Goal: Task Accomplishment & Management: Complete application form

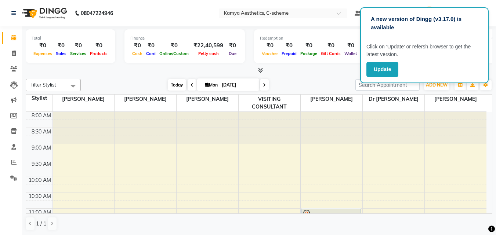
click at [172, 83] on span "Today" at bounding box center [177, 84] width 18 height 11
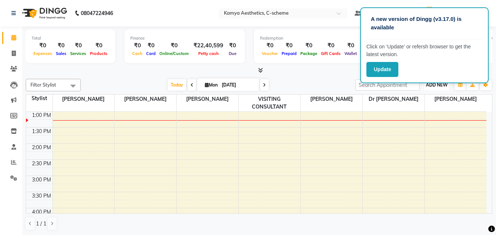
click at [429, 86] on span "ADD NEW" at bounding box center [437, 85] width 22 height 6
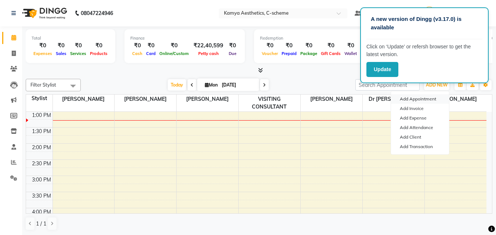
click at [404, 98] on button "Add Appointment" at bounding box center [420, 99] width 58 height 10
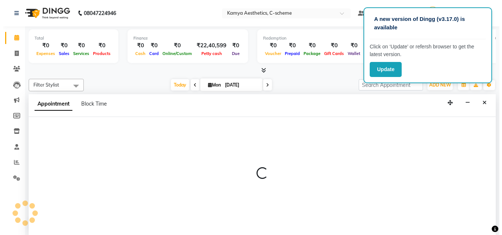
scroll to position [0, 0]
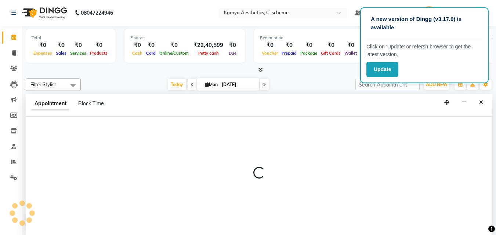
select select "540"
select select "tentative"
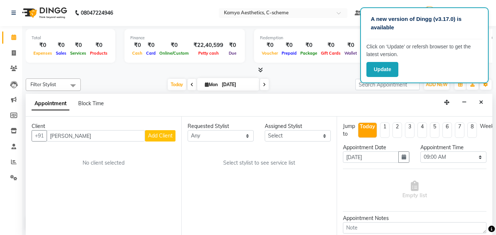
type input "[PERSON_NAME]"
click at [158, 134] on span "Add Client" at bounding box center [160, 136] width 25 height 7
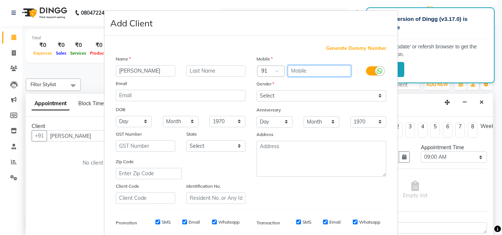
click at [300, 72] on input "text" at bounding box center [319, 70] width 64 height 11
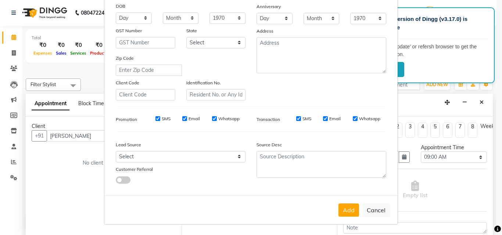
scroll to position [67, 0]
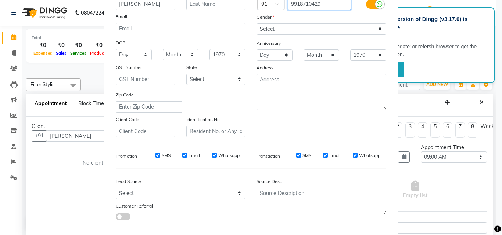
type input "9918710429"
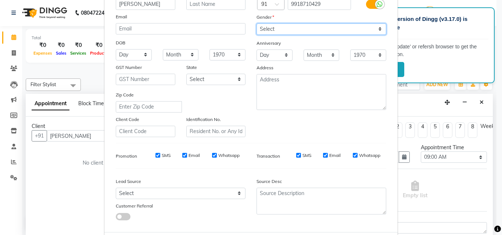
click at [289, 30] on select "Select [DEMOGRAPHIC_DATA] [DEMOGRAPHIC_DATA] Other Prefer Not To Say" at bounding box center [321, 28] width 130 height 11
select select "[DEMOGRAPHIC_DATA]"
click at [256, 23] on select "Select [DEMOGRAPHIC_DATA] [DEMOGRAPHIC_DATA] Other Prefer Not To Say" at bounding box center [321, 28] width 130 height 11
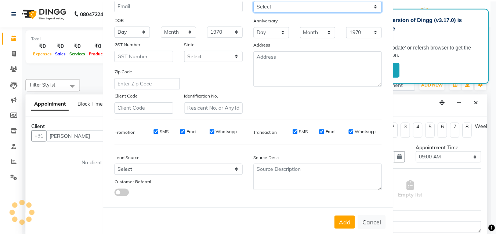
scroll to position [104, 0]
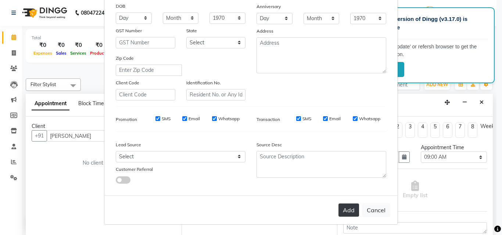
click at [348, 211] on button "Add" at bounding box center [348, 210] width 21 height 13
type input "9918710429"
select select
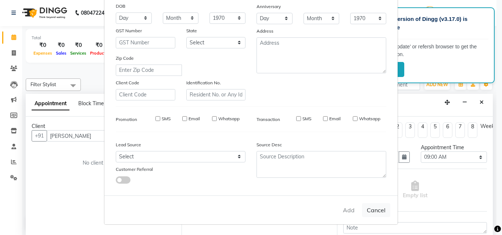
select select
checkbox input "false"
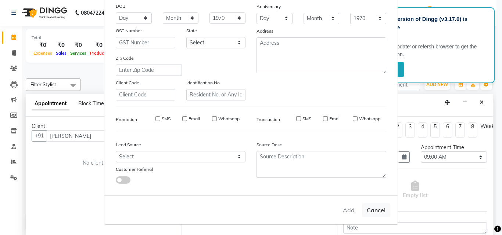
checkbox input "false"
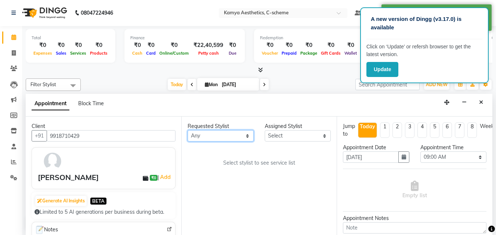
click at [227, 137] on select "Any [PERSON_NAME] Dr [PERSON_NAME] [PERSON_NAME] [PERSON_NAME] [PERSON_NAME] [P…" at bounding box center [221, 135] width 66 height 11
select select "43013"
click at [188, 130] on select "Any [PERSON_NAME] Dr [PERSON_NAME] [PERSON_NAME] [PERSON_NAME] [PERSON_NAME] [P…" at bounding box center [221, 135] width 66 height 11
select select "43013"
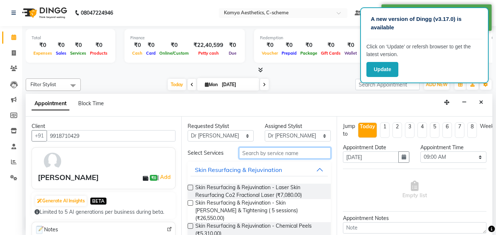
click at [250, 154] on input "text" at bounding box center [285, 153] width 92 height 11
type input "F"
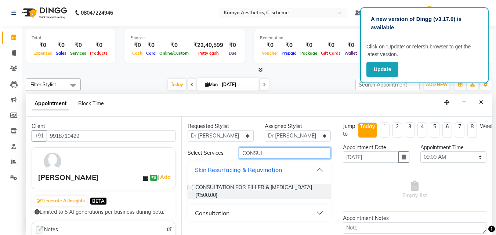
type input "CONSUL"
click at [319, 207] on button "Consultation" at bounding box center [260, 213] width 138 height 13
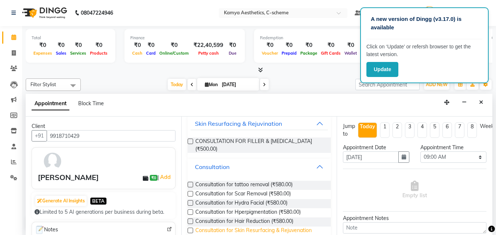
scroll to position [59, 0]
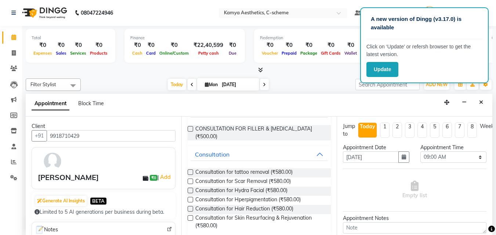
click at [190, 206] on label at bounding box center [191, 209] width 6 height 6
click at [190, 207] on input "checkbox" at bounding box center [190, 209] width 5 height 5
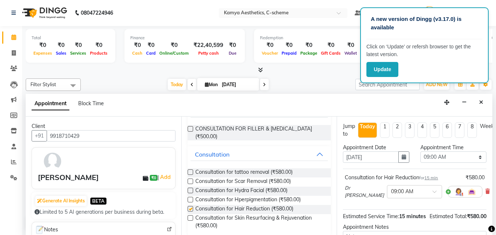
checkbox input "false"
click at [430, 158] on select "Select 09:00 AM 09:15 AM 09:30 AM 09:45 AM 10:00 AM 10:15 AM 10:30 AM 10:45 AM …" at bounding box center [453, 157] width 66 height 11
select select "960"
click at [420, 152] on select "Select 09:00 AM 09:15 AM 09:30 AM 09:45 AM 10:00 AM 10:15 AM 10:30 AM 10:45 AM …" at bounding box center [453, 157] width 66 height 11
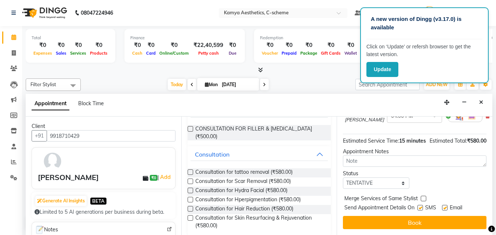
scroll to position [88, 0]
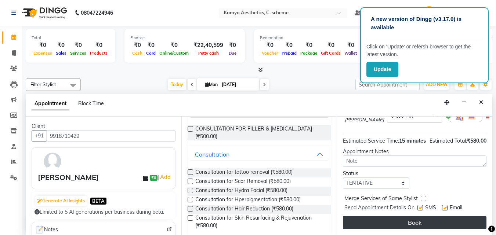
click at [394, 216] on button "Book" at bounding box center [415, 222] width 144 height 13
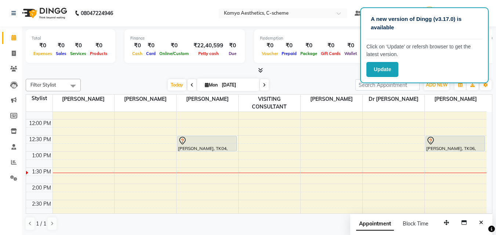
scroll to position [125, 0]
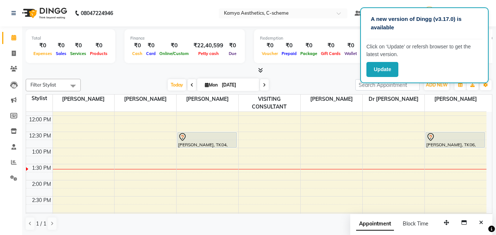
click at [264, 83] on icon at bounding box center [264, 85] width 3 height 4
type input "02-09-2025"
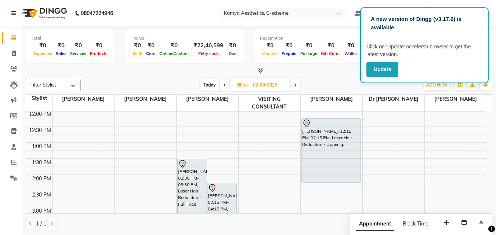
scroll to position [127, 0]
